Goal: Task Accomplishment & Management: Use online tool/utility

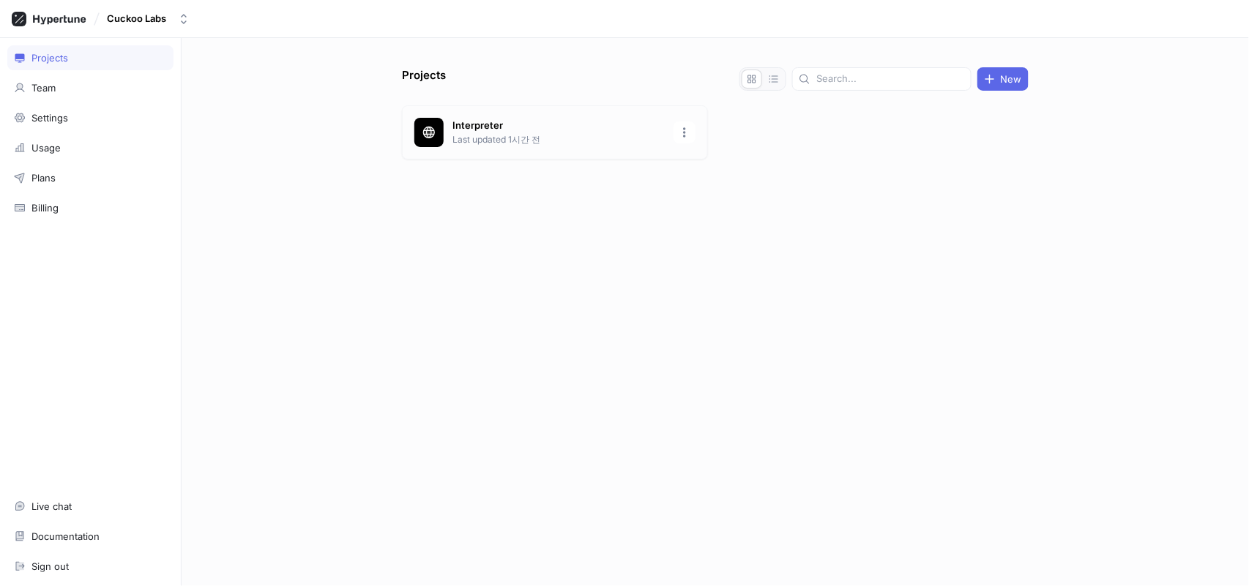
click at [526, 152] on div "Interpreter Last updated 1시간 전" at bounding box center [555, 132] width 306 height 54
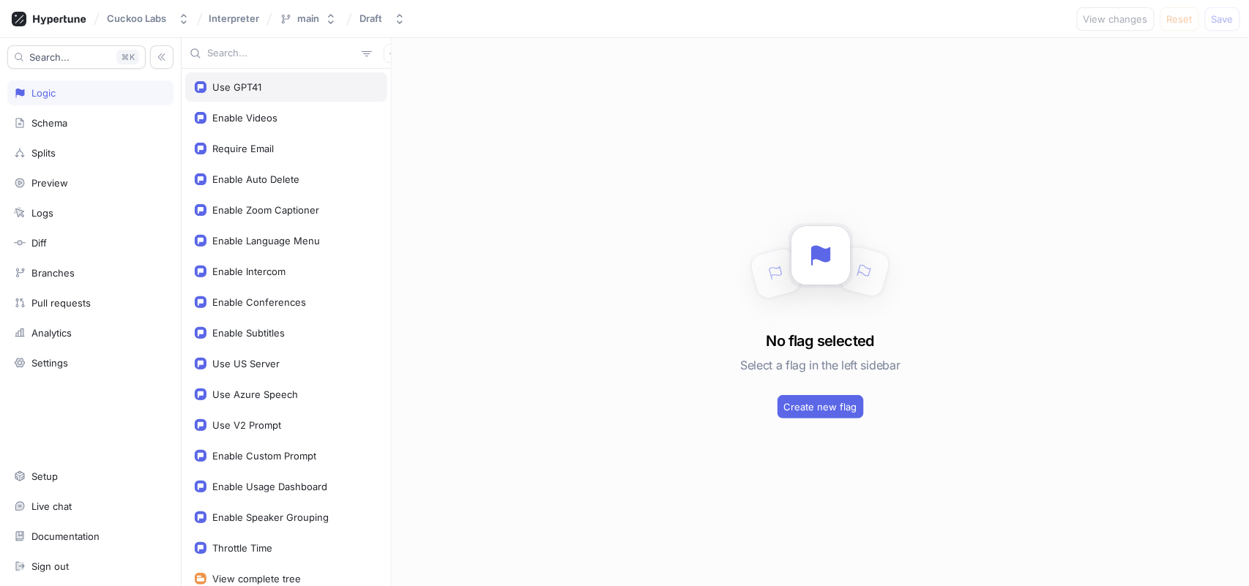
click at [322, 91] on div "Use GPT41" at bounding box center [286, 87] width 183 height 12
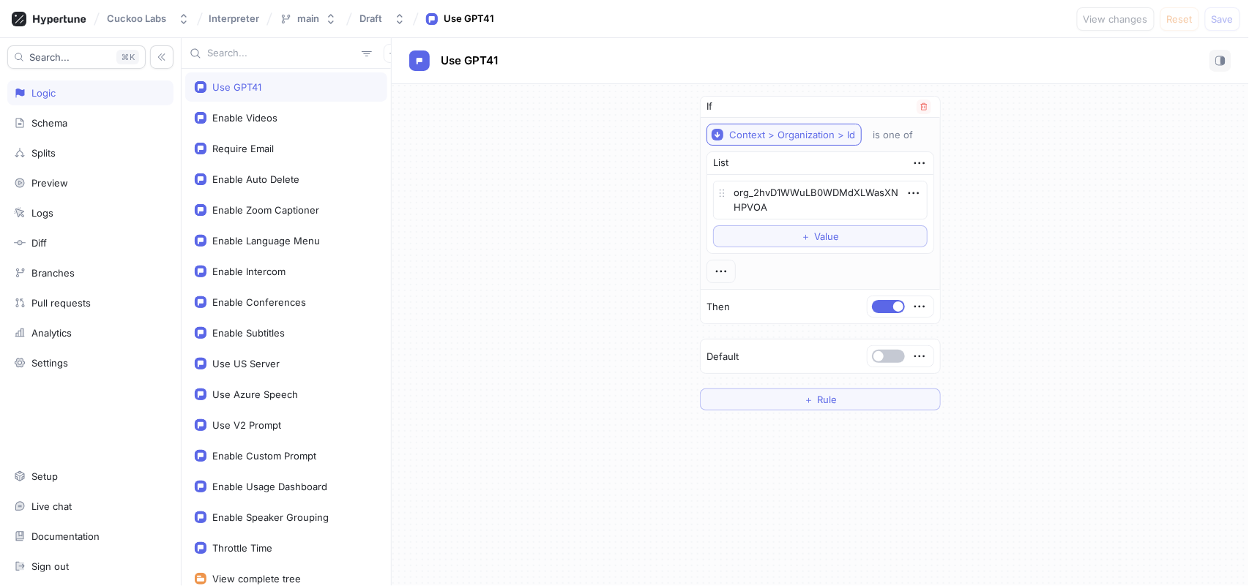
click at [835, 135] on div "Context > Organization > Id" at bounding box center [792, 135] width 126 height 12
click at [1138, 304] on div "If Context > Organization > Id is one of List org_2hvD1WWuLB0WDMdXLWasXNHPVOA T…" at bounding box center [820, 253] width 857 height 338
click at [500, 245] on div "If Context > Organization > Id is one of List org_2hvD1WWuLB0WDMdXLWasXNHPVOA T…" at bounding box center [820, 253] width 857 height 338
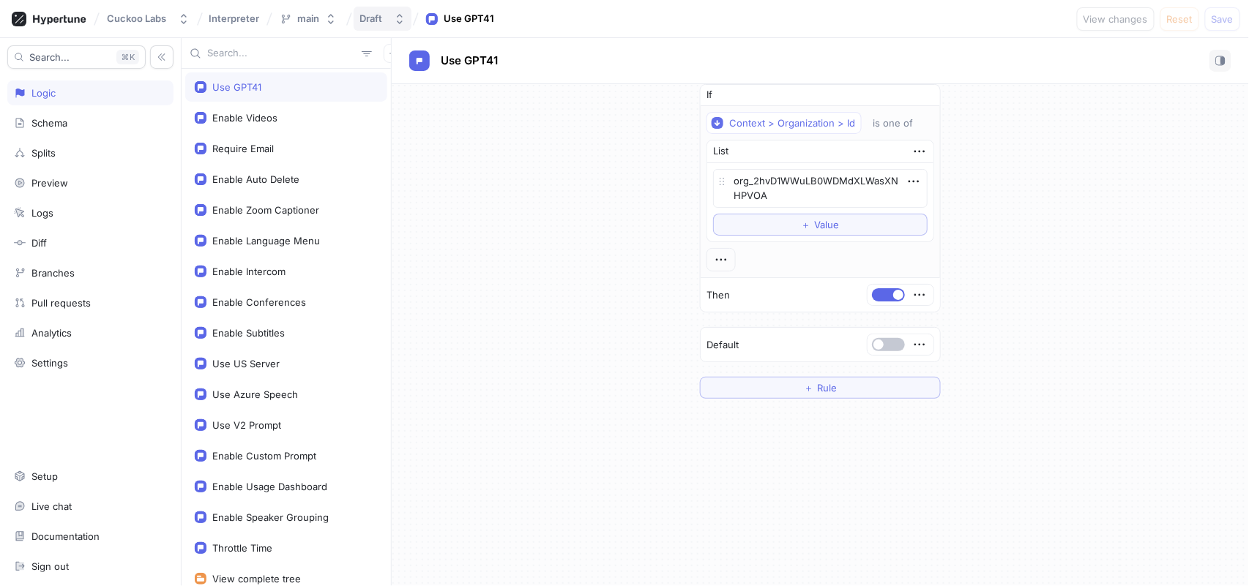
click at [365, 24] on button "Draft" at bounding box center [383, 19] width 58 height 24
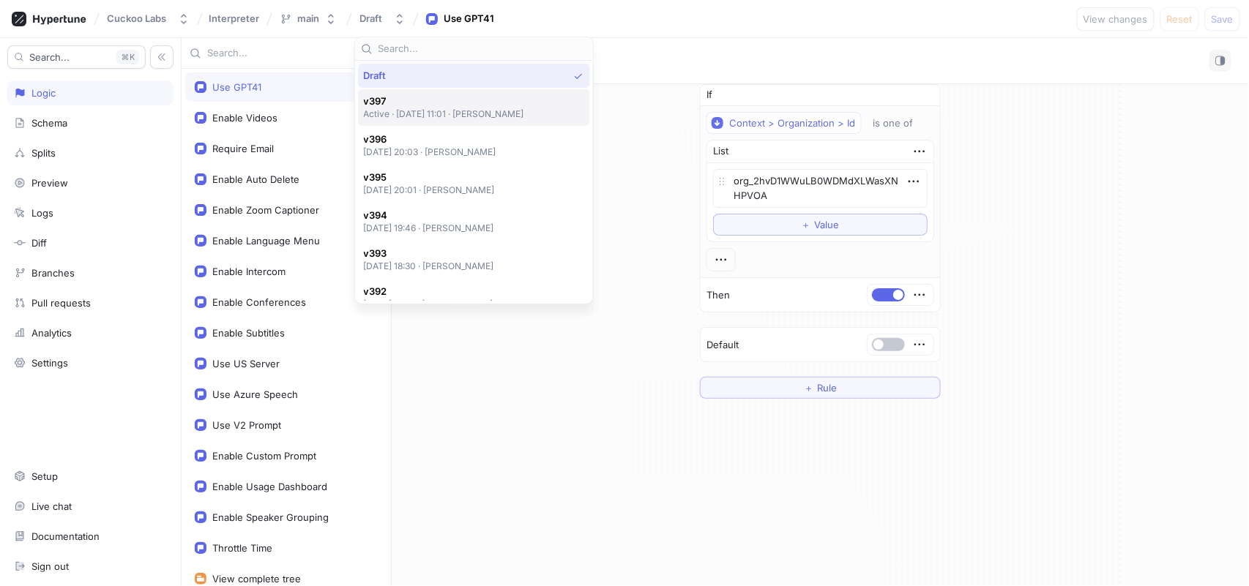
click at [383, 108] on p "Active ‧ [DATE] 11:01 ‧ [PERSON_NAME]" at bounding box center [444, 114] width 161 height 12
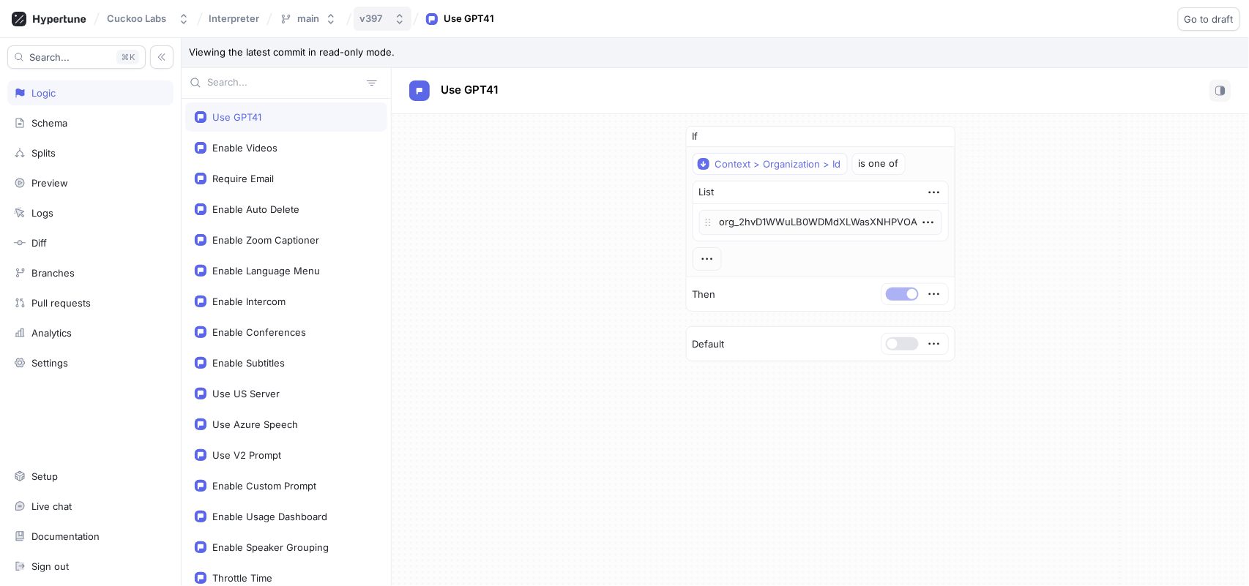
click at [383, 20] on div "v397" at bounding box center [373, 18] width 29 height 12
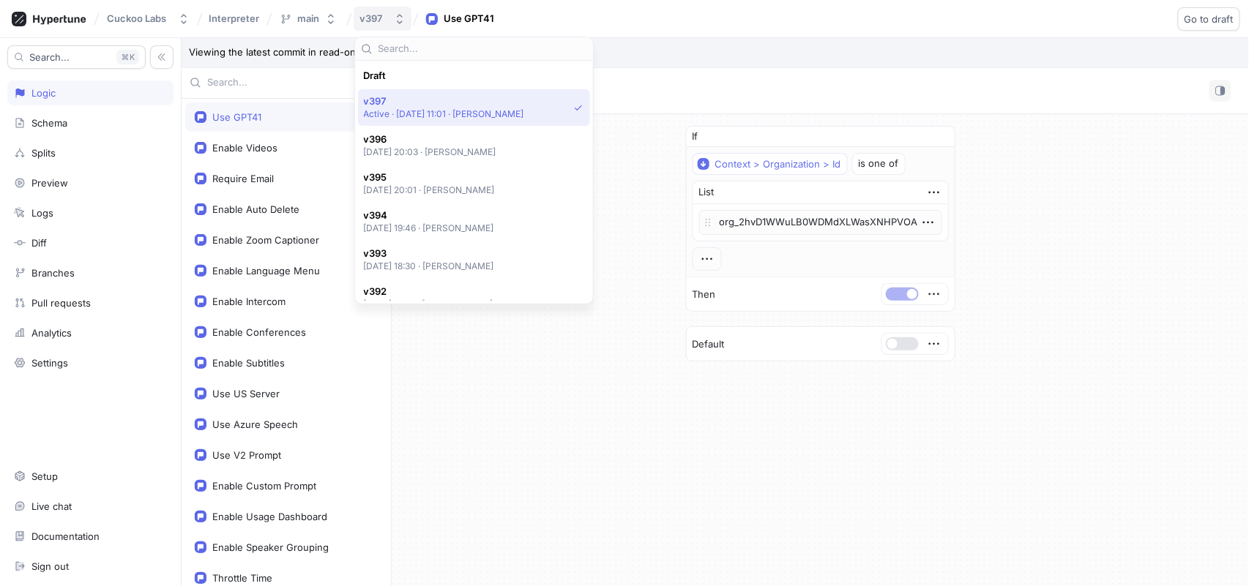
scroll to position [26, 0]
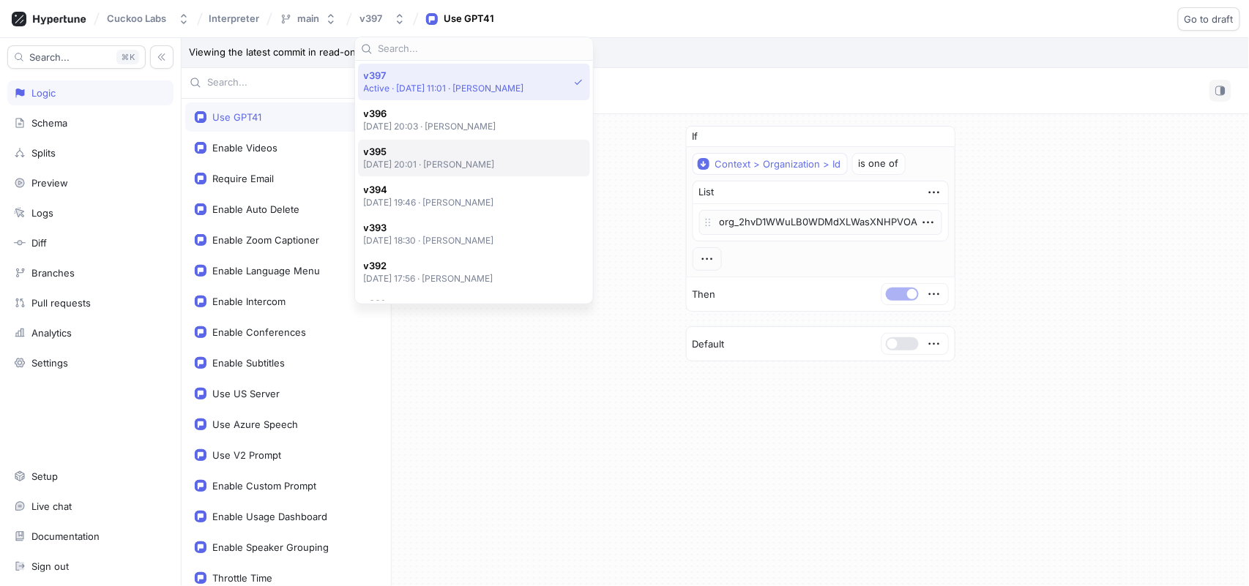
click at [399, 150] on span "v395" at bounding box center [430, 152] width 132 height 12
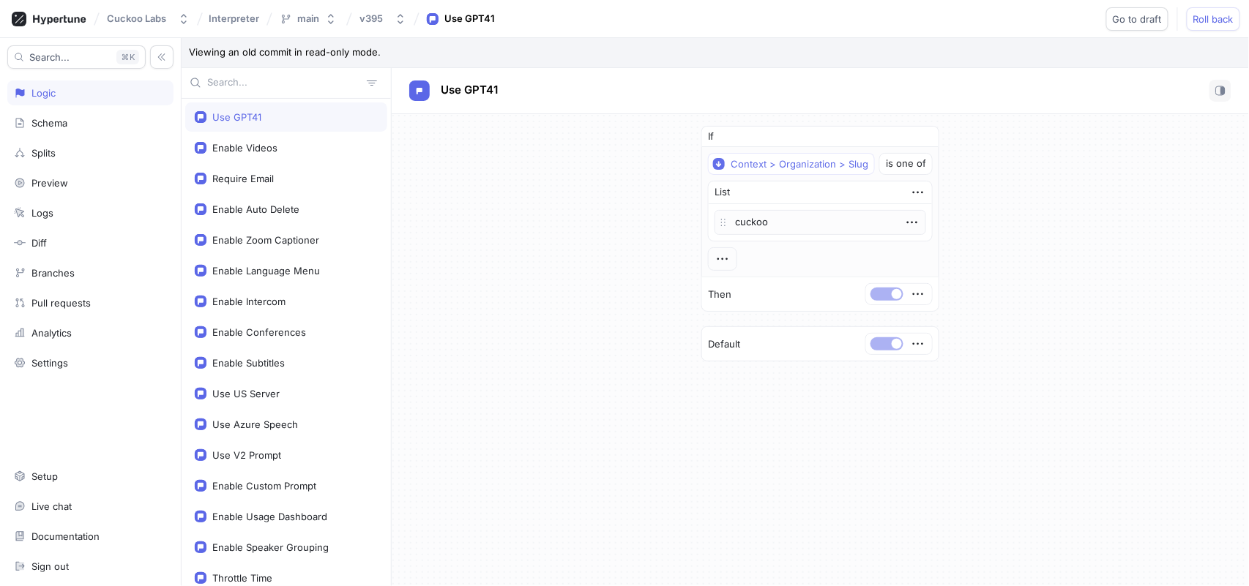
click at [377, 33] on div "Cuckoo Labs Interpreter main v395 Use GPT41 Go to draft Roll back" at bounding box center [624, 19] width 1249 height 38
click at [377, 22] on div "v395" at bounding box center [370, 18] width 23 height 12
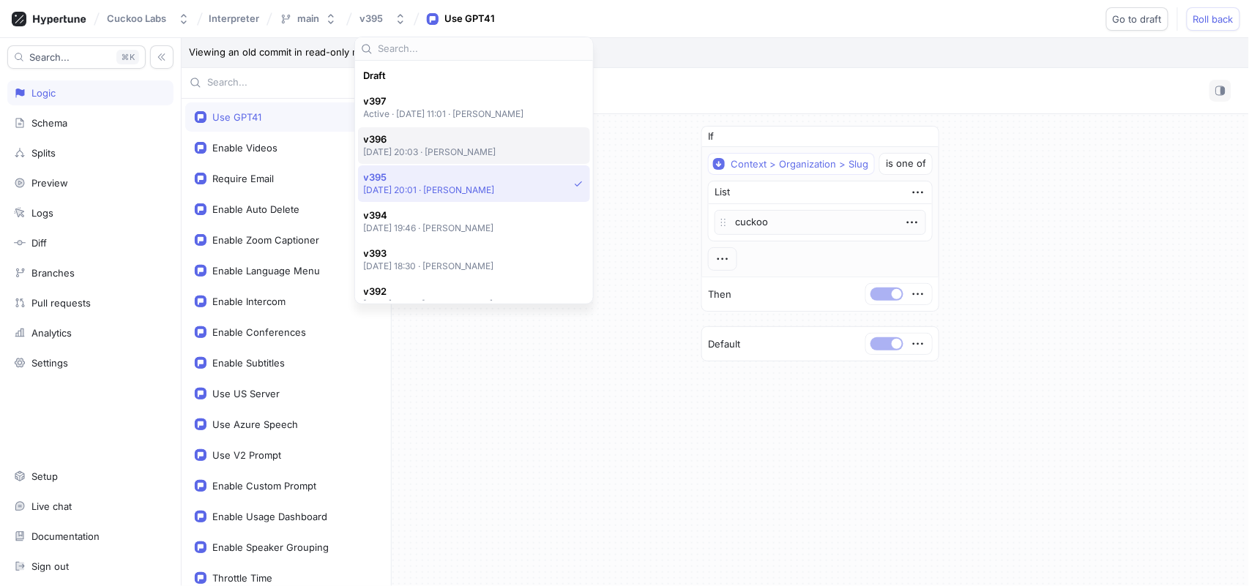
click at [404, 144] on span "v396" at bounding box center [430, 139] width 133 height 12
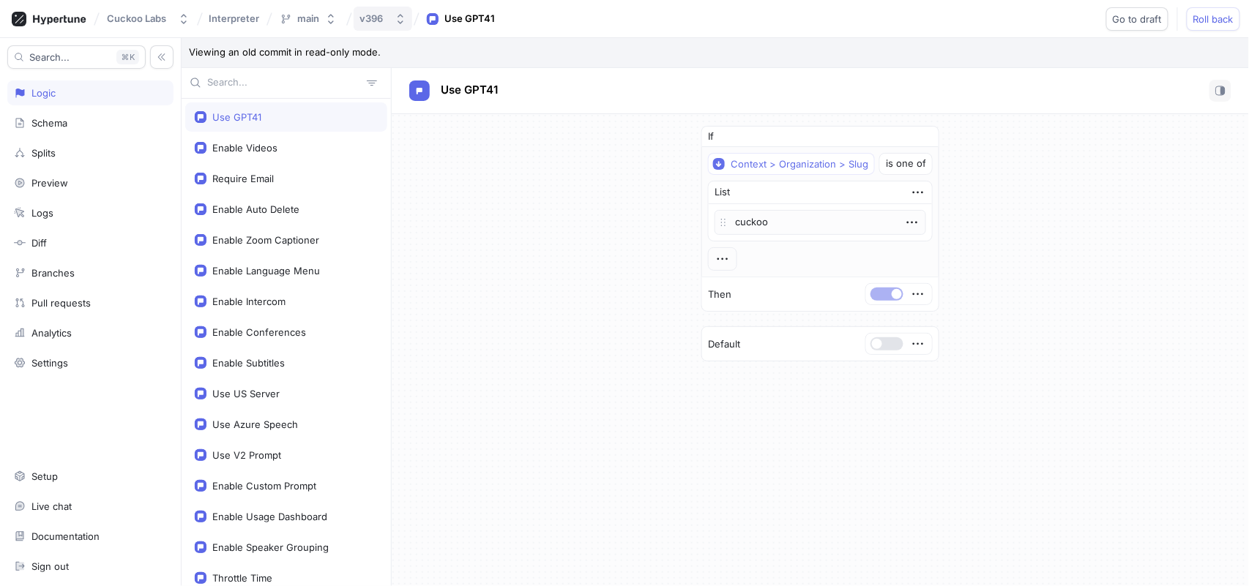
click at [367, 20] on div "v396" at bounding box center [370, 18] width 23 height 12
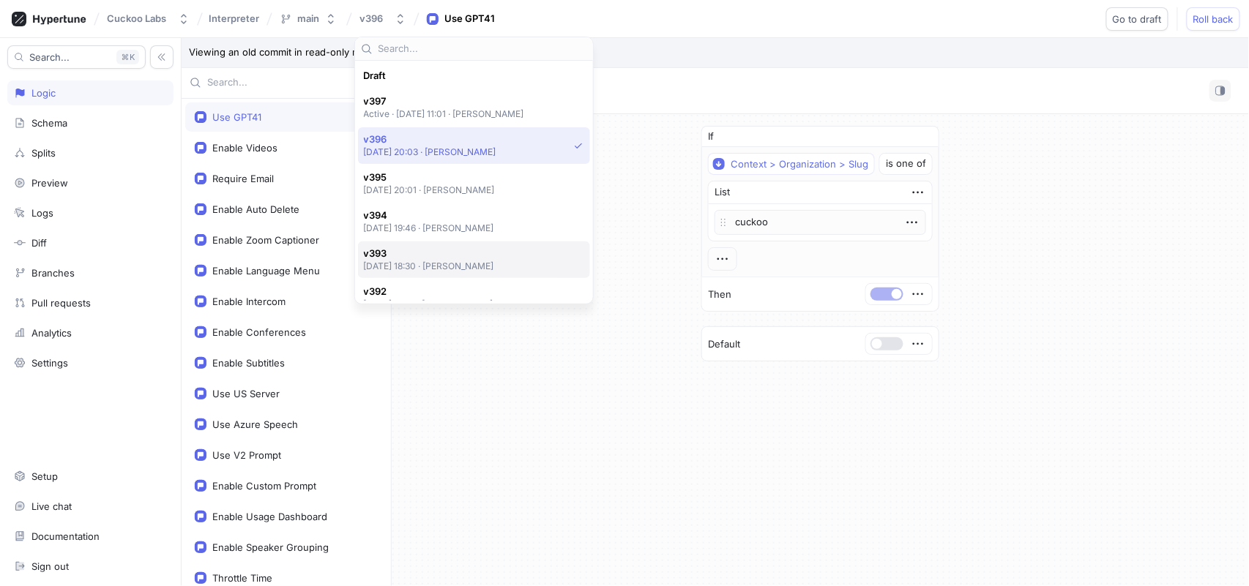
scroll to position [64, 0]
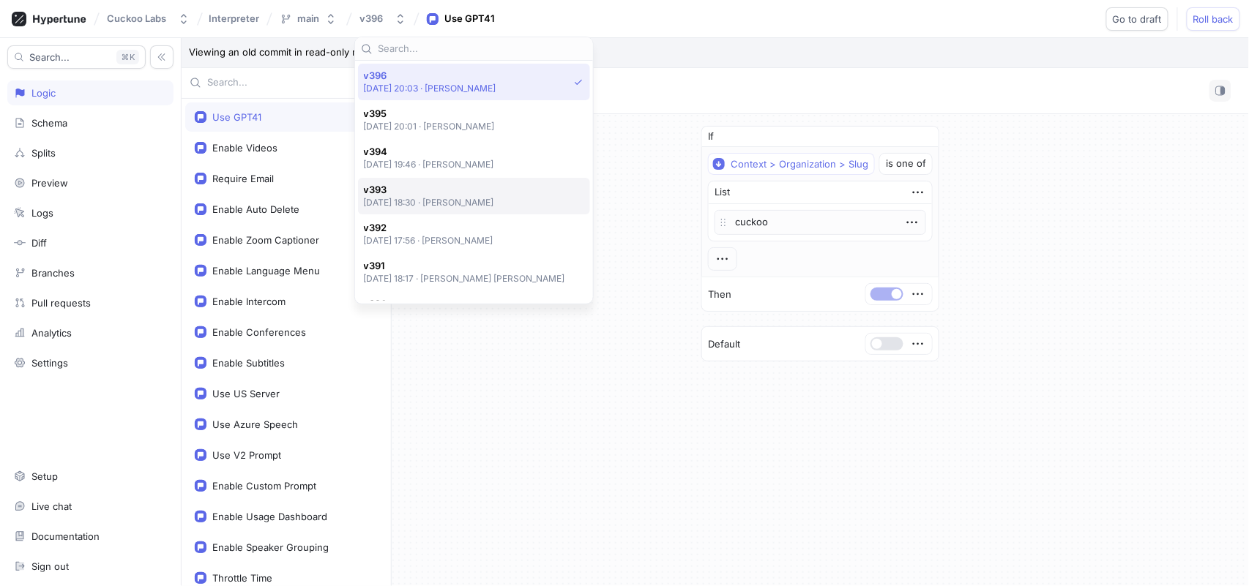
click at [407, 182] on div "v393 [DATE] 18:30 ‧ [PERSON_NAME]" at bounding box center [474, 196] width 232 height 37
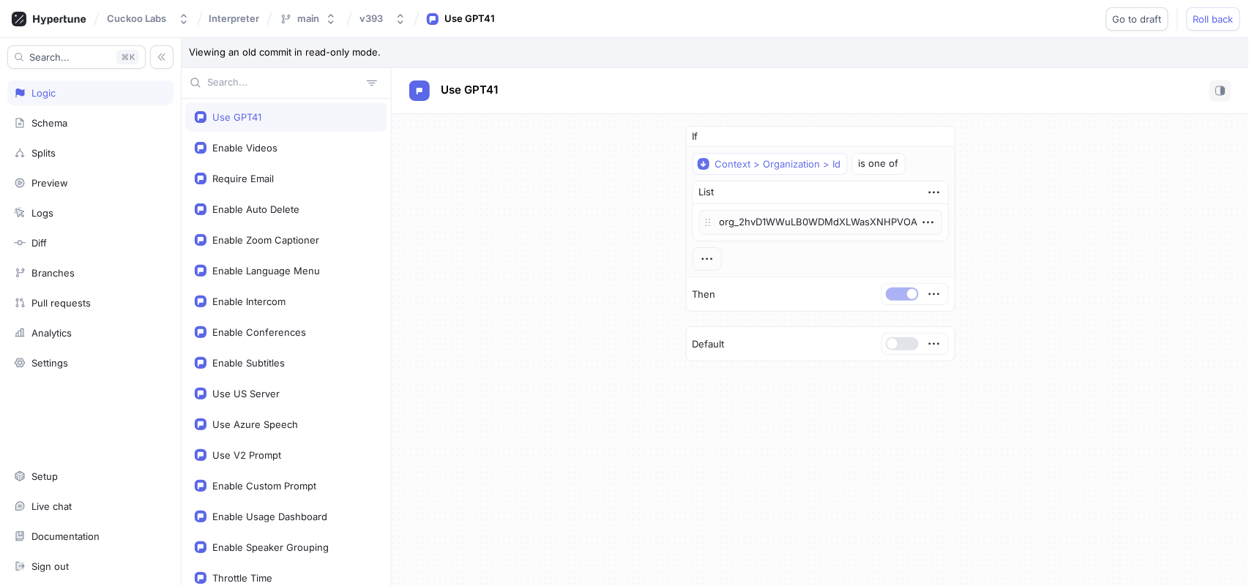
click at [389, 3] on div "Cuckoo Labs Interpreter main v393 Use GPT41 Go to draft Roll back" at bounding box center [624, 19] width 1249 height 38
click at [389, 17] on div "v393" at bounding box center [373, 18] width 29 height 12
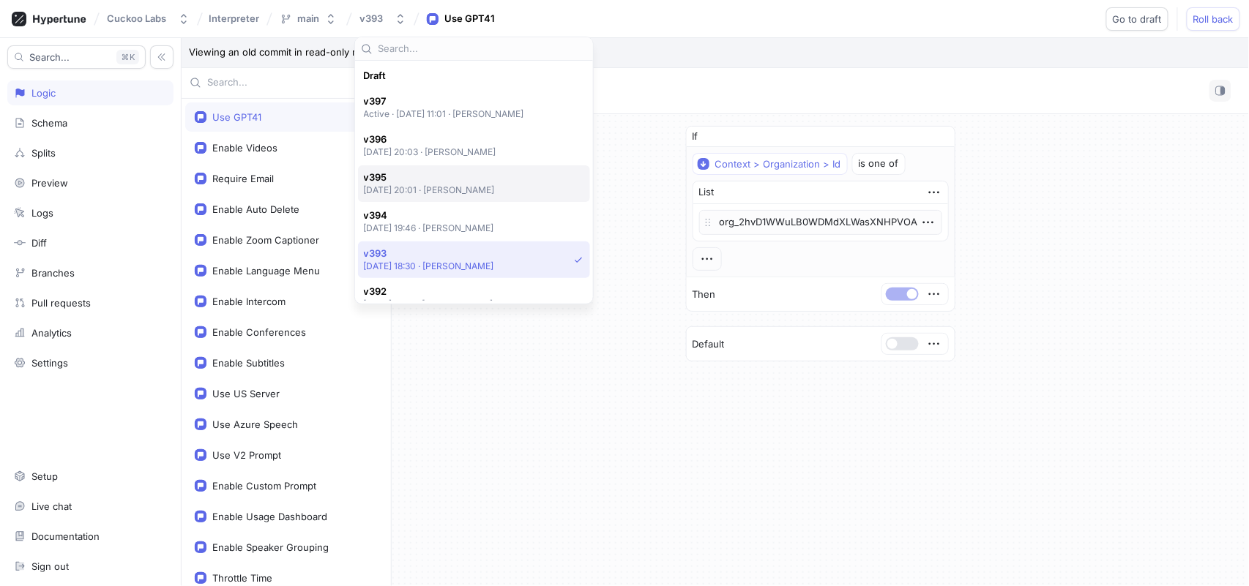
click at [422, 187] on p "[DATE] 20:01 ‧ [PERSON_NAME]" at bounding box center [430, 190] width 132 height 12
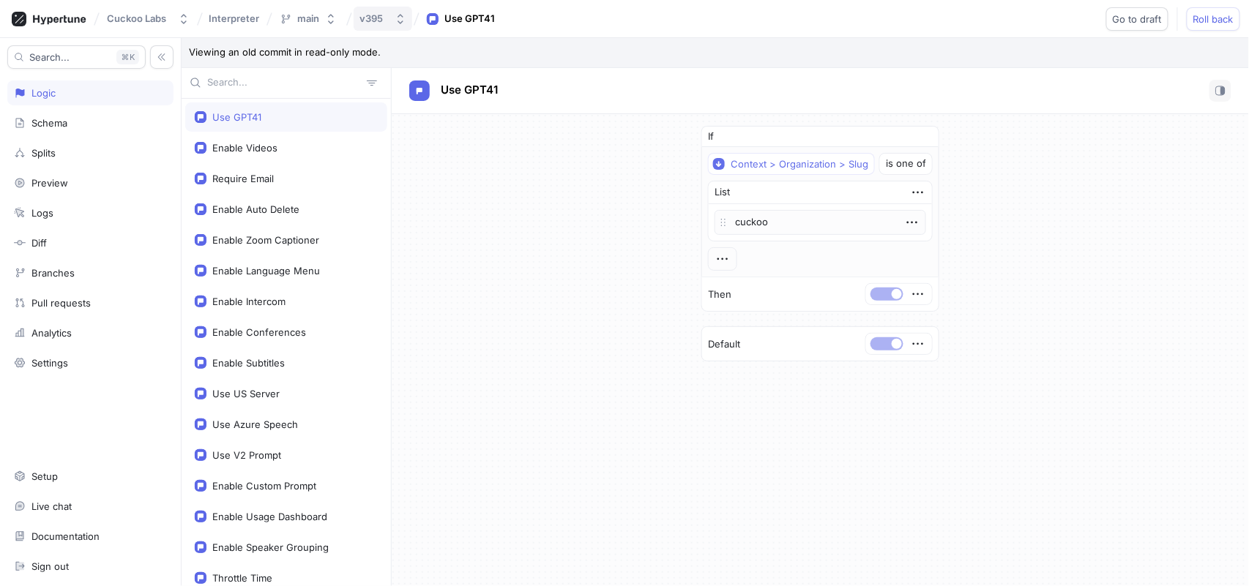
click at [385, 18] on div "v395" at bounding box center [373, 18] width 29 height 12
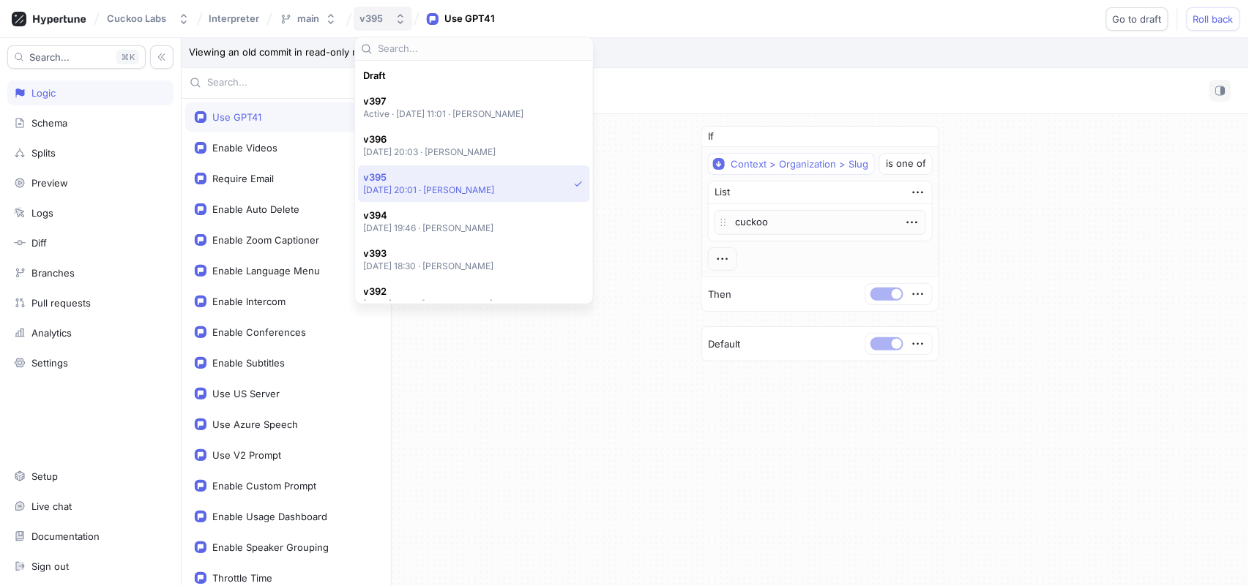
scroll to position [102, 0]
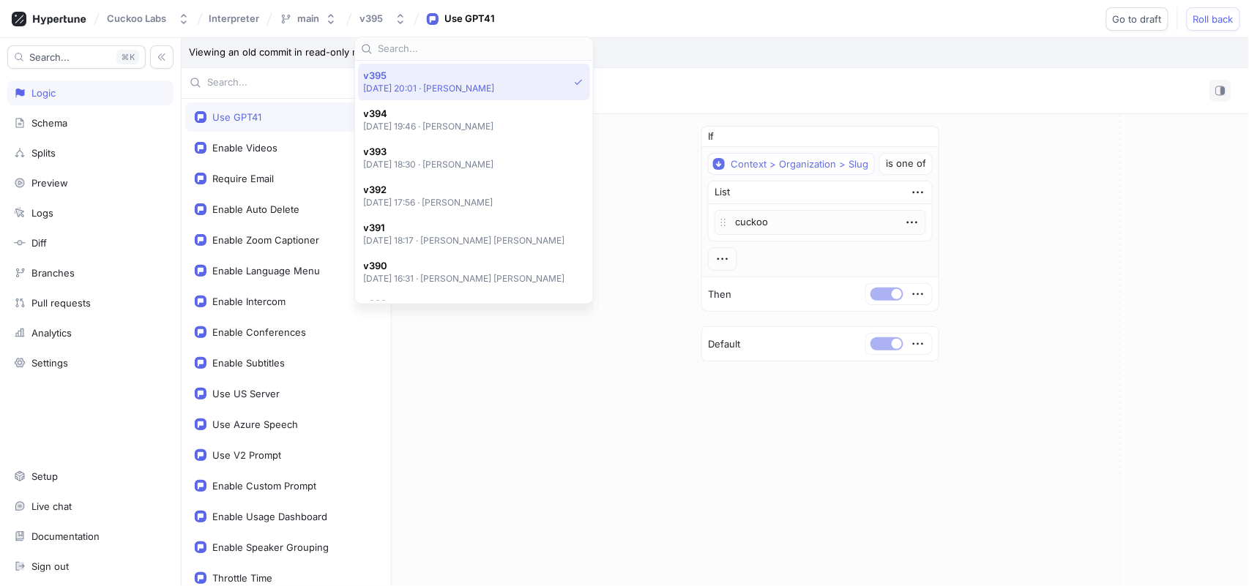
click at [556, 86] on div "Draft v397 Active ‧ [DATE] 11:01 ‧ [PERSON_NAME] v396 [DATE] 20:03 ‧ [PERSON_NA…" at bounding box center [474, 176] width 257 height 291
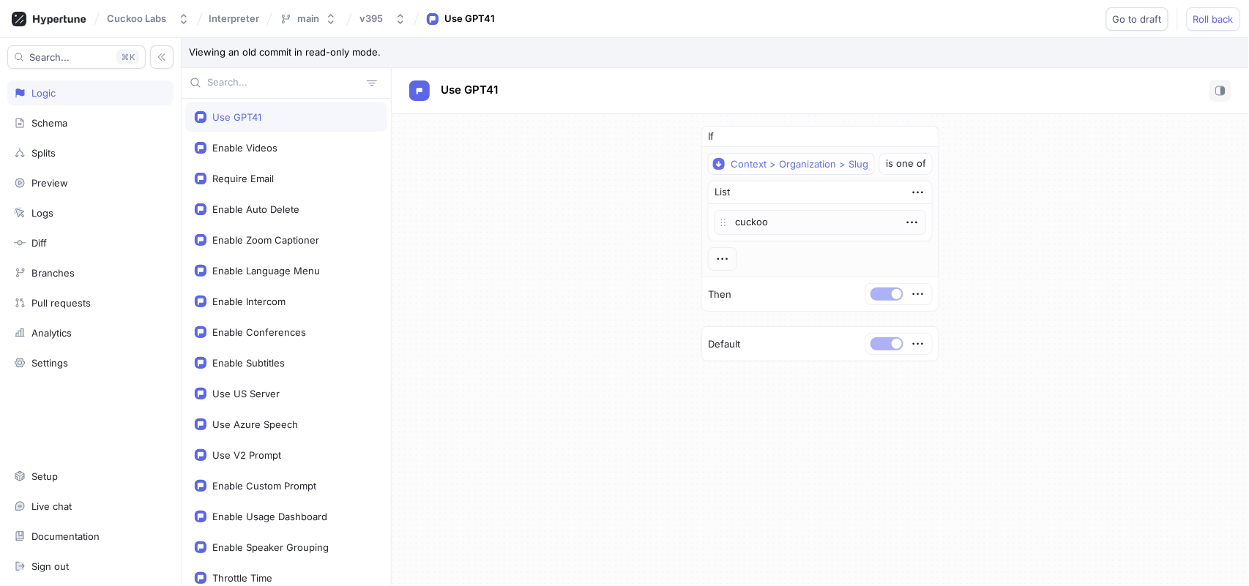
click at [616, 85] on div "Use GPT41" at bounding box center [820, 91] width 822 height 22
click at [735, 178] on div "Context > Organization > Slug is one of List cuckoo To pick up a draggable item…" at bounding box center [820, 212] width 225 height 118
drag, startPoint x: 1144, startPoint y: 26, endPoint x: 1140, endPoint y: 34, distance: 8.8
click at [1144, 26] on button "Go to draft" at bounding box center [1137, 18] width 62 height 23
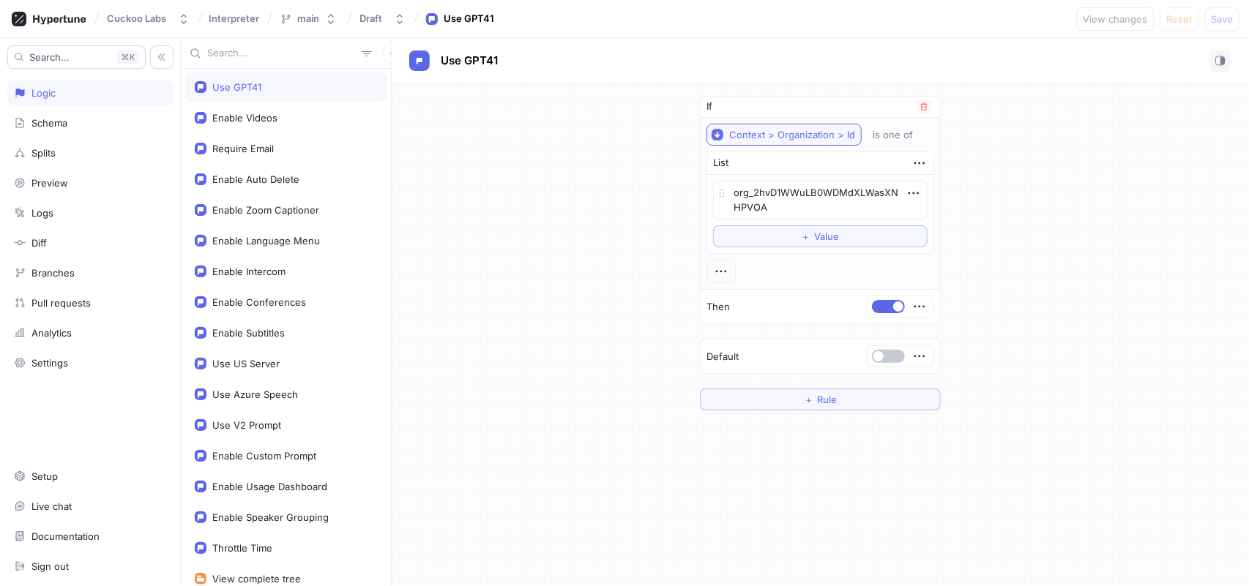
click at [768, 130] on div "Context > Organization > Id" at bounding box center [792, 135] width 126 height 12
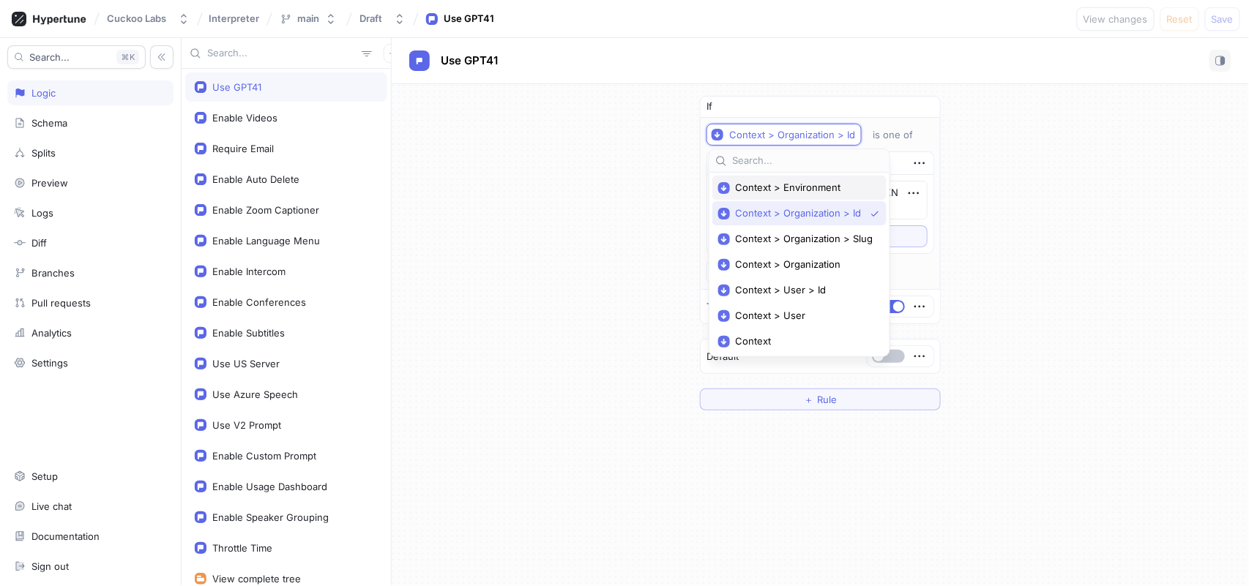
click at [769, 193] on span "Context > Environment" at bounding box center [805, 188] width 138 height 12
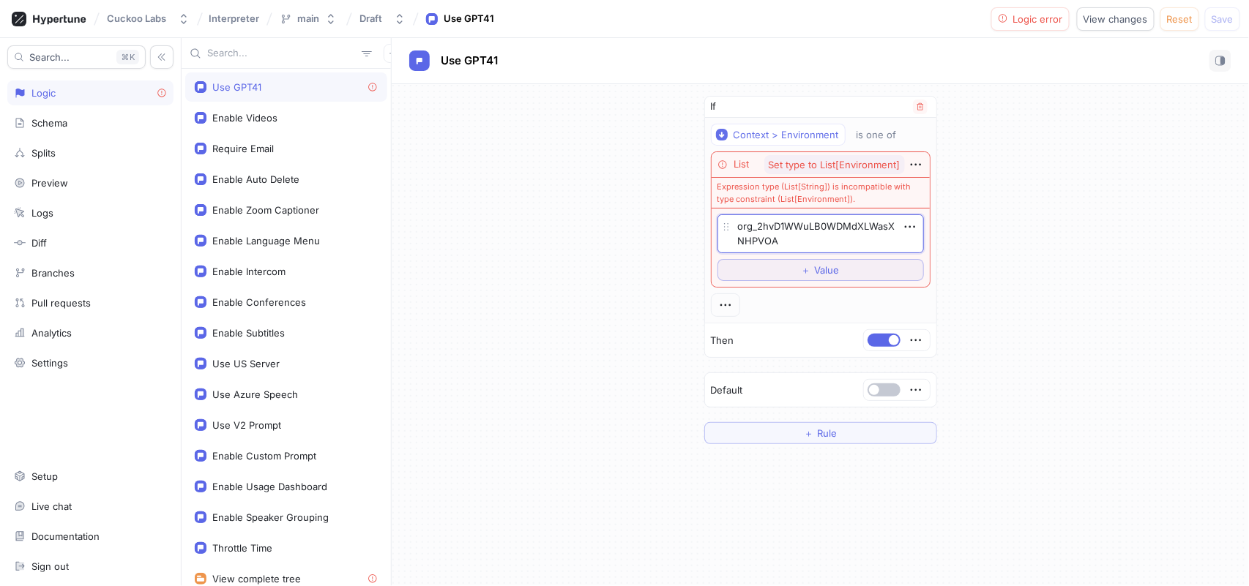
click at [882, 231] on textarea "org_2hvD1WWuLB0WDMdXLWasXNHPVOA" at bounding box center [821, 234] width 206 height 39
click at [919, 163] on icon "button" at bounding box center [916, 165] width 16 height 16
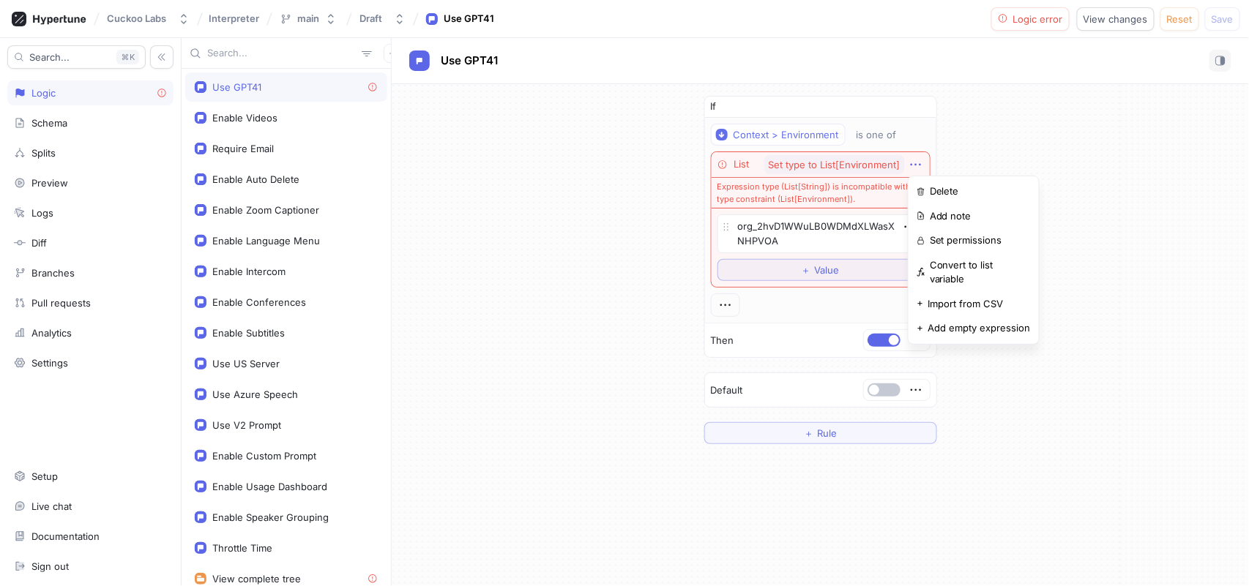
click at [982, 148] on div "If Context > Environment is one of List Set type to List[Environment] Expressio…" at bounding box center [820, 270] width 857 height 372
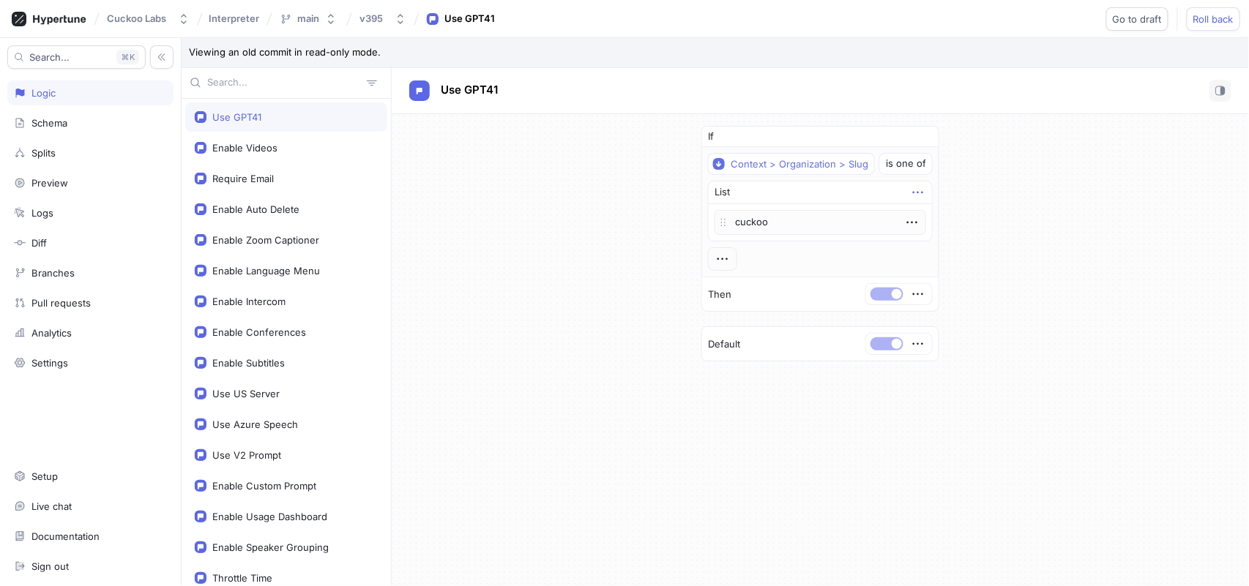
click at [920, 195] on icon "button" at bounding box center [918, 193] width 16 height 16
click at [1035, 299] on div "If Context > Organization > Slug is one of List cuckoo To pick up a draggable i…" at bounding box center [820, 243] width 857 height 259
click at [923, 294] on icon "button" at bounding box center [918, 294] width 16 height 16
click at [1047, 239] on div "If Context > Organization > Slug is one of List cuckoo To pick up a draggable i…" at bounding box center [820, 243] width 857 height 259
click at [1124, 21] on span "Go to draft" at bounding box center [1137, 19] width 49 height 9
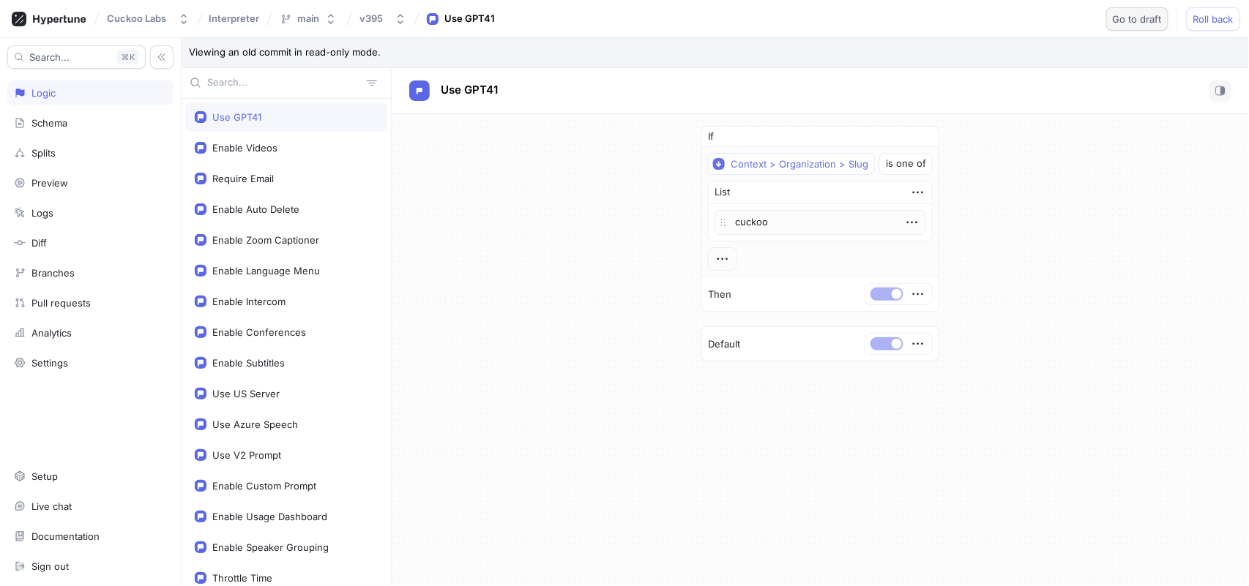
type textarea "x"
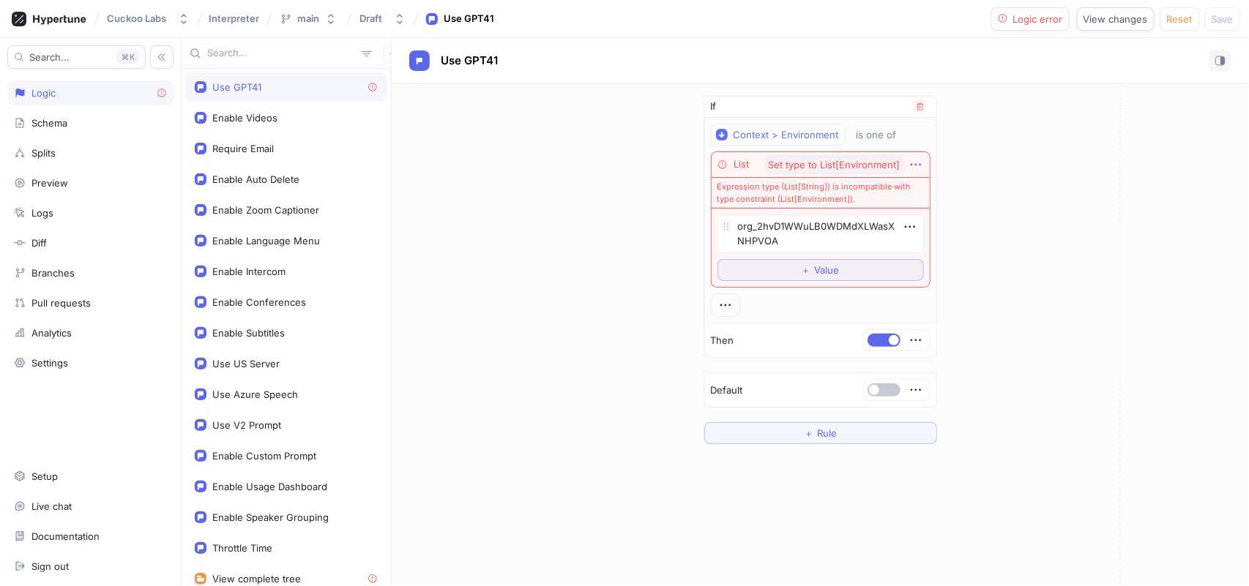
click at [914, 168] on icon "button" at bounding box center [916, 165] width 16 height 16
click at [935, 194] on p "Delete" at bounding box center [944, 192] width 29 height 15
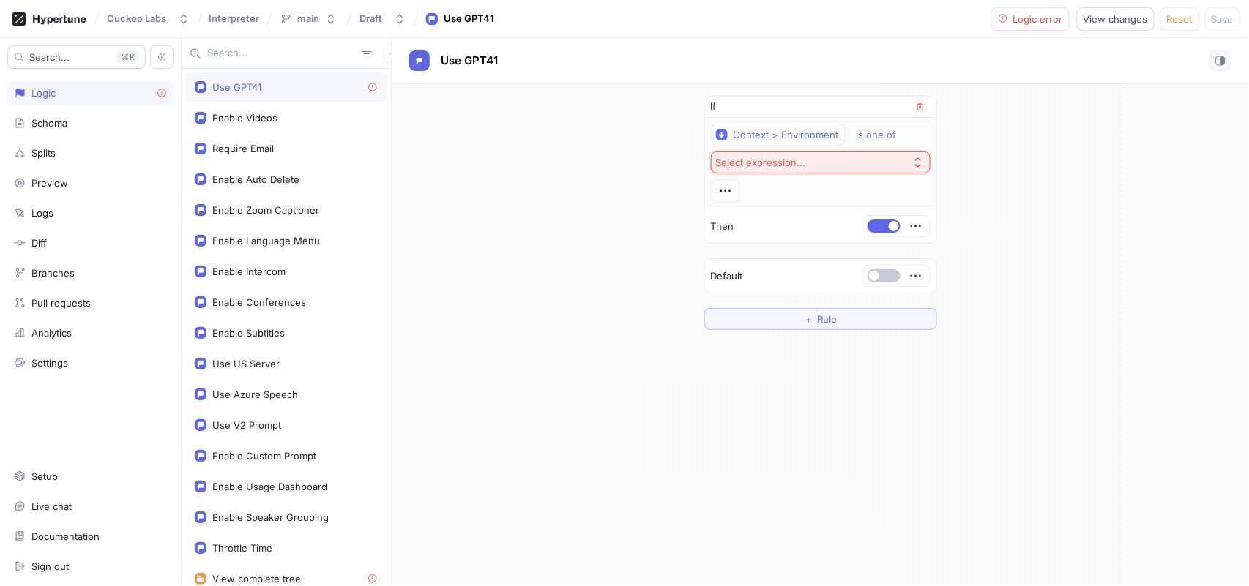
click at [903, 162] on button "Select expression..." at bounding box center [821, 163] width 220 height 22
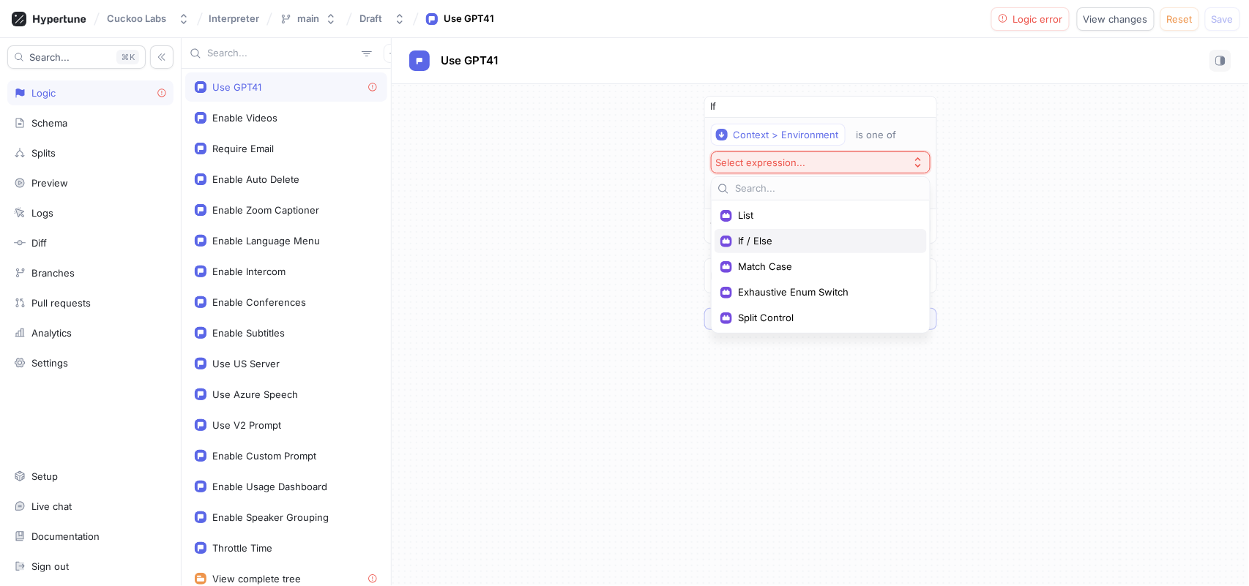
click at [767, 234] on div "If / Else" at bounding box center [821, 241] width 212 height 24
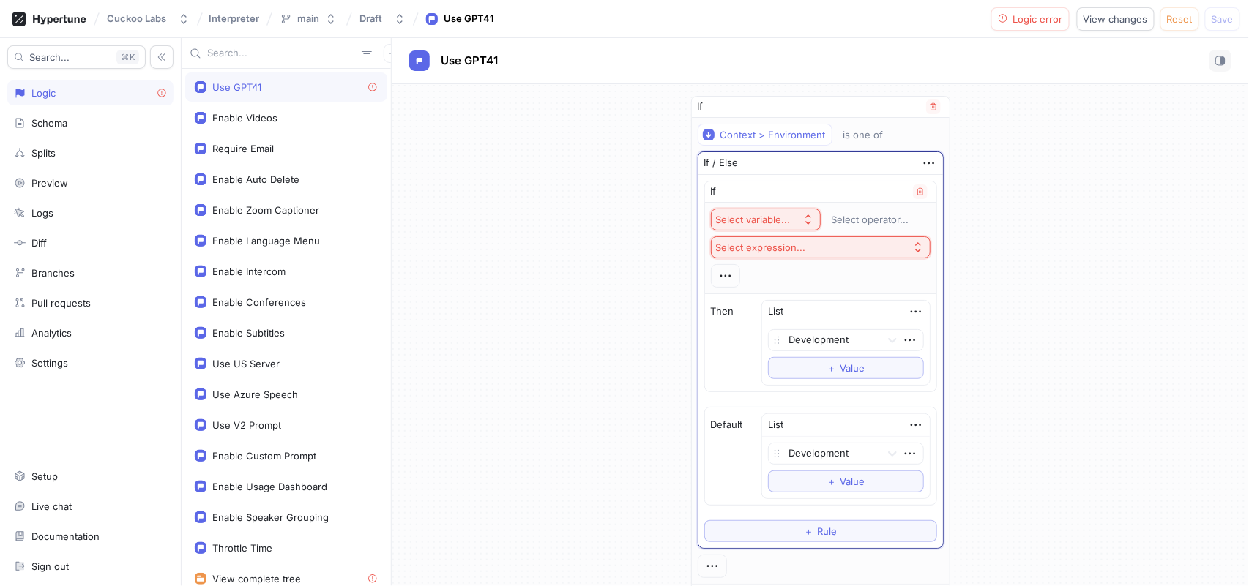
click at [770, 214] on div "Select variable..." at bounding box center [753, 220] width 75 height 12
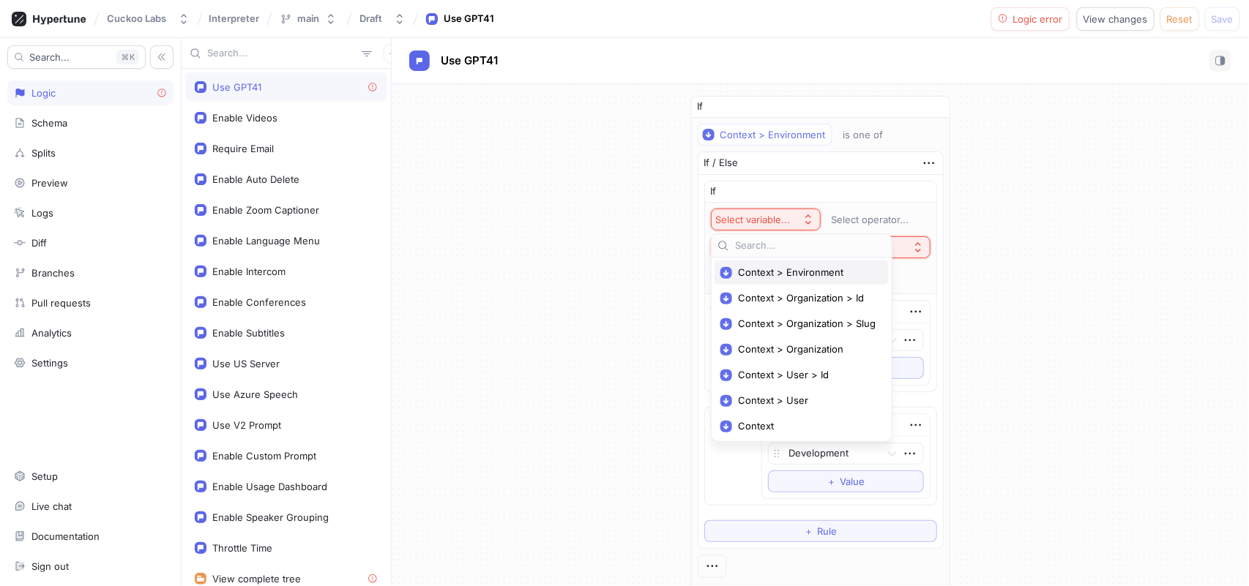
click at [771, 274] on span "Context > Environment" at bounding box center [807, 273] width 138 height 12
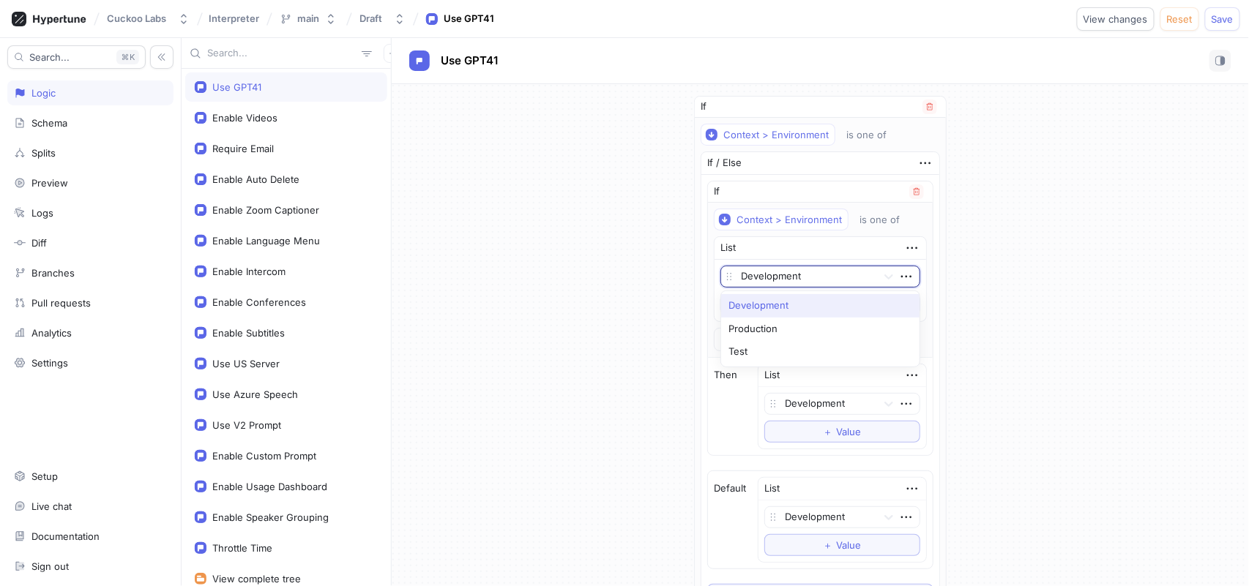
click at [813, 281] on div at bounding box center [806, 278] width 130 height 18
click at [789, 322] on div "Production" at bounding box center [820, 329] width 198 height 23
click at [869, 279] on div at bounding box center [806, 278] width 130 height 18
click at [980, 318] on div "If Context > Environment is one of If / Else If Context > Environment is one of…" at bounding box center [820, 432] width 857 height 697
